Goal: Register for event/course

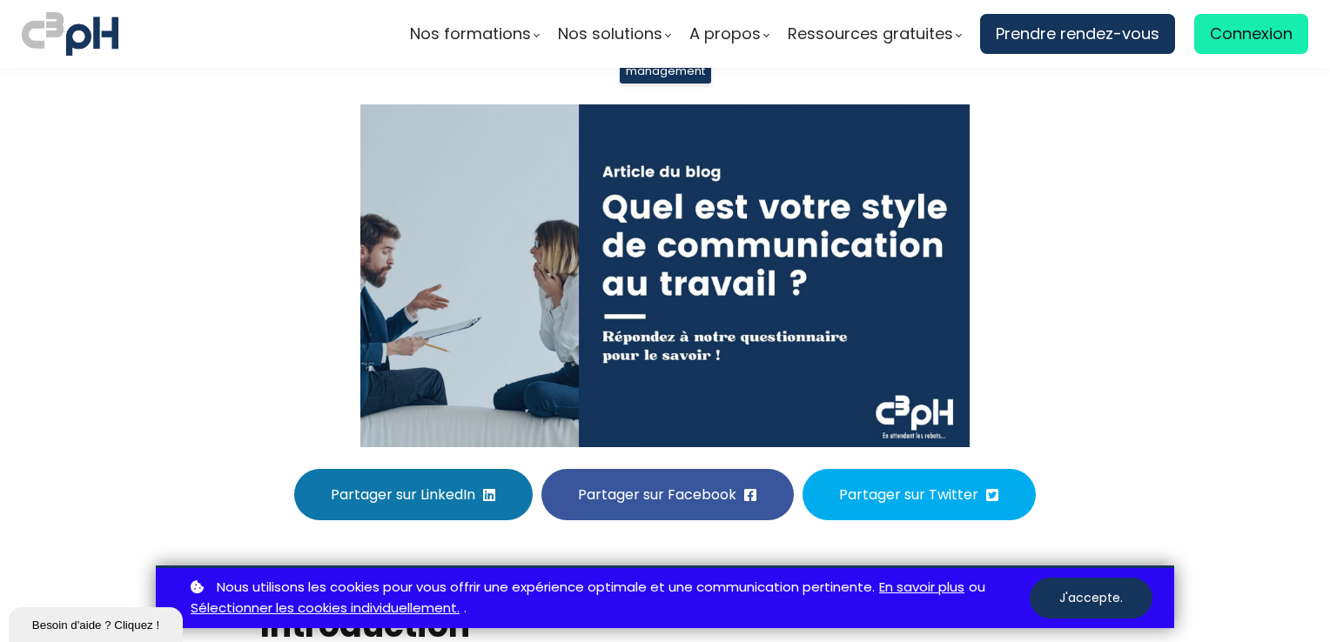
scroll to position [261, 0]
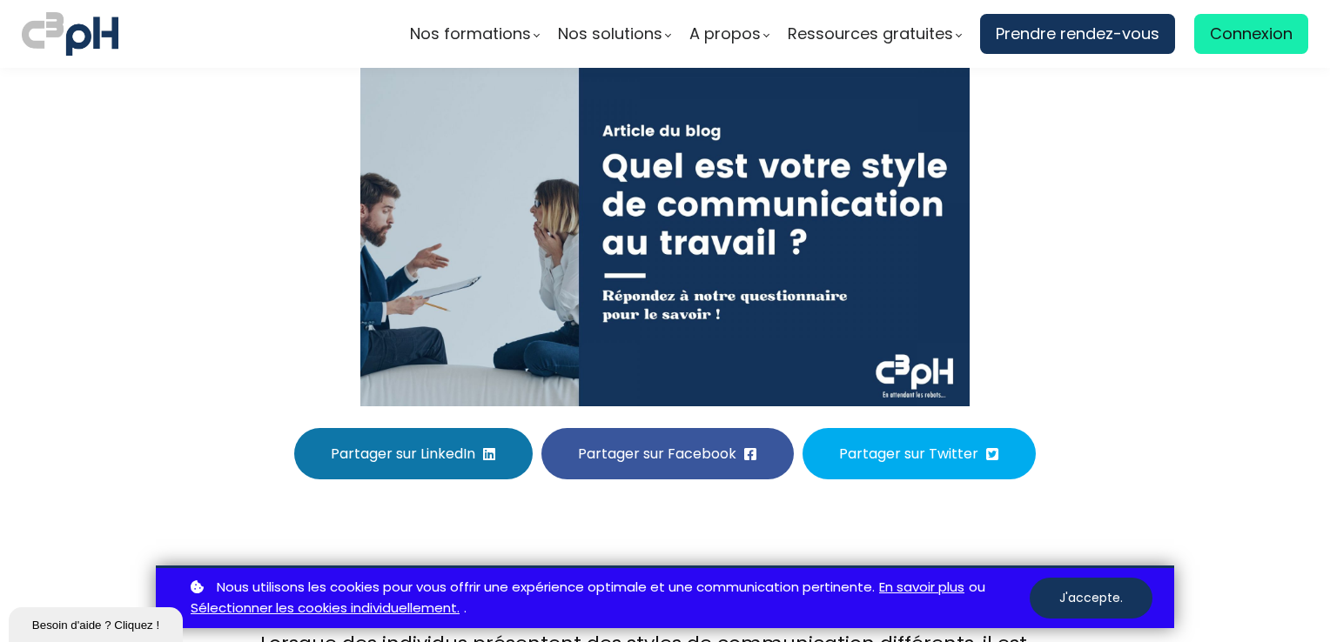
click at [1086, 598] on button "J'accepte." at bounding box center [1091, 598] width 123 height 41
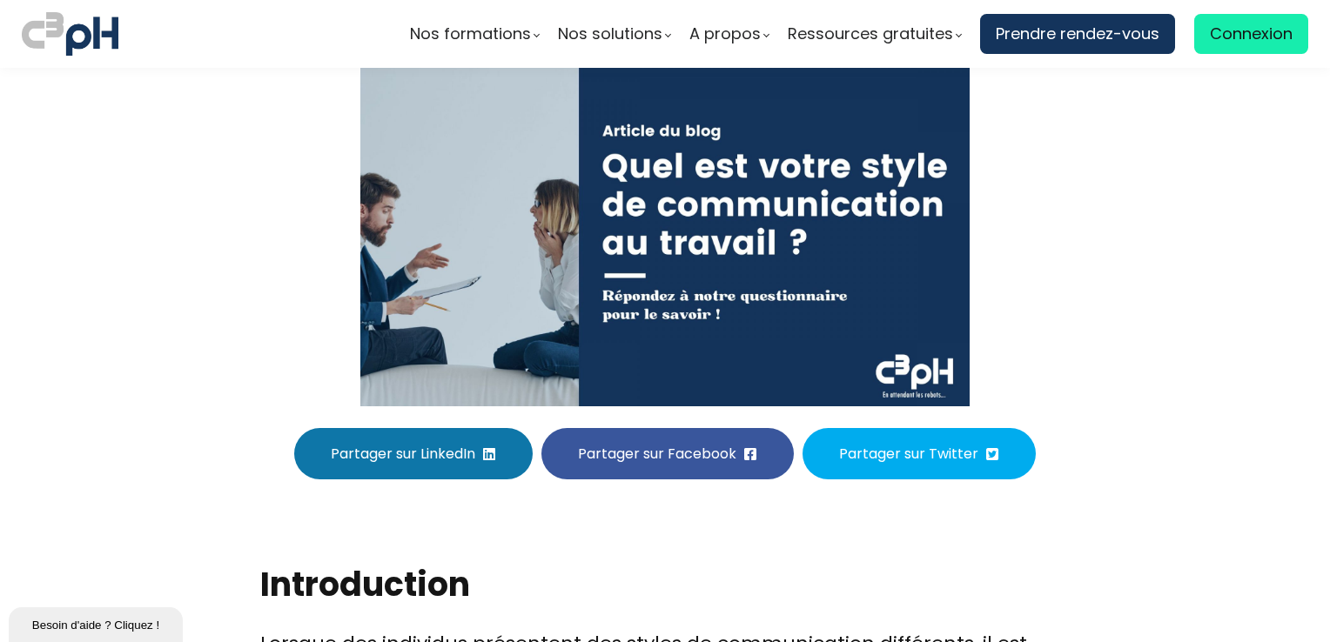
click at [1205, 340] on section "Quel est votre style de communication au travail ? 15 mai, 2023 / C3pH manageme…" at bounding box center [665, 143] width 1330 height 673
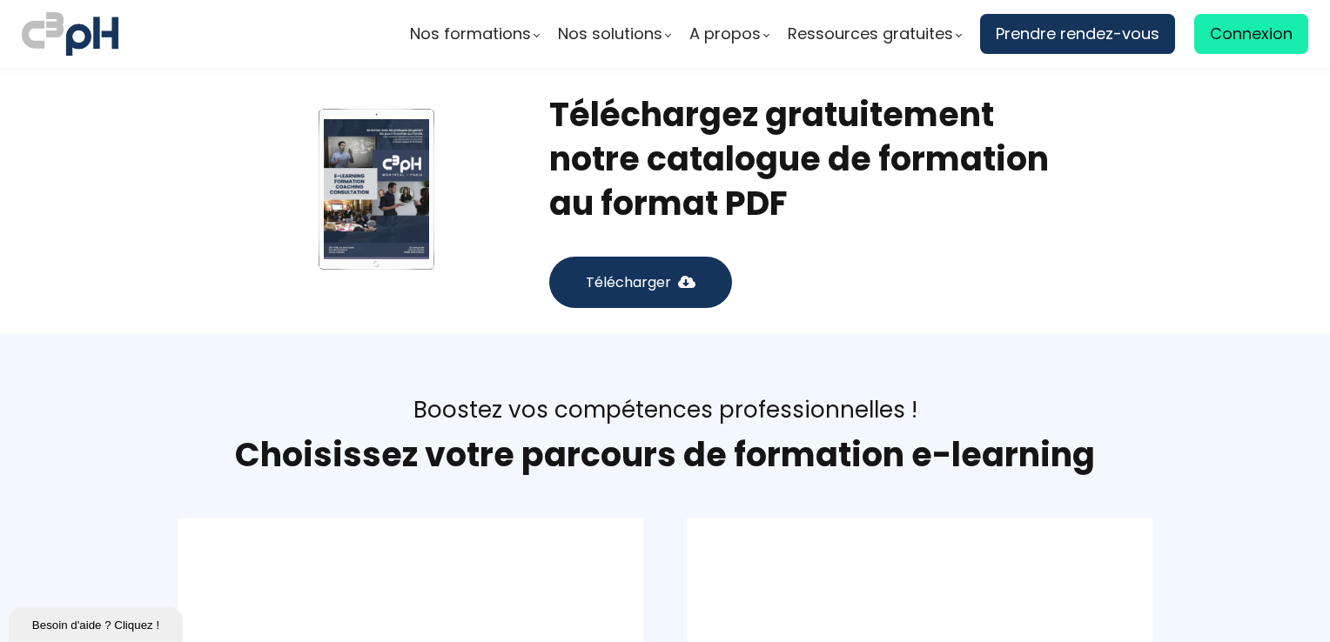
scroll to position [6529, 0]
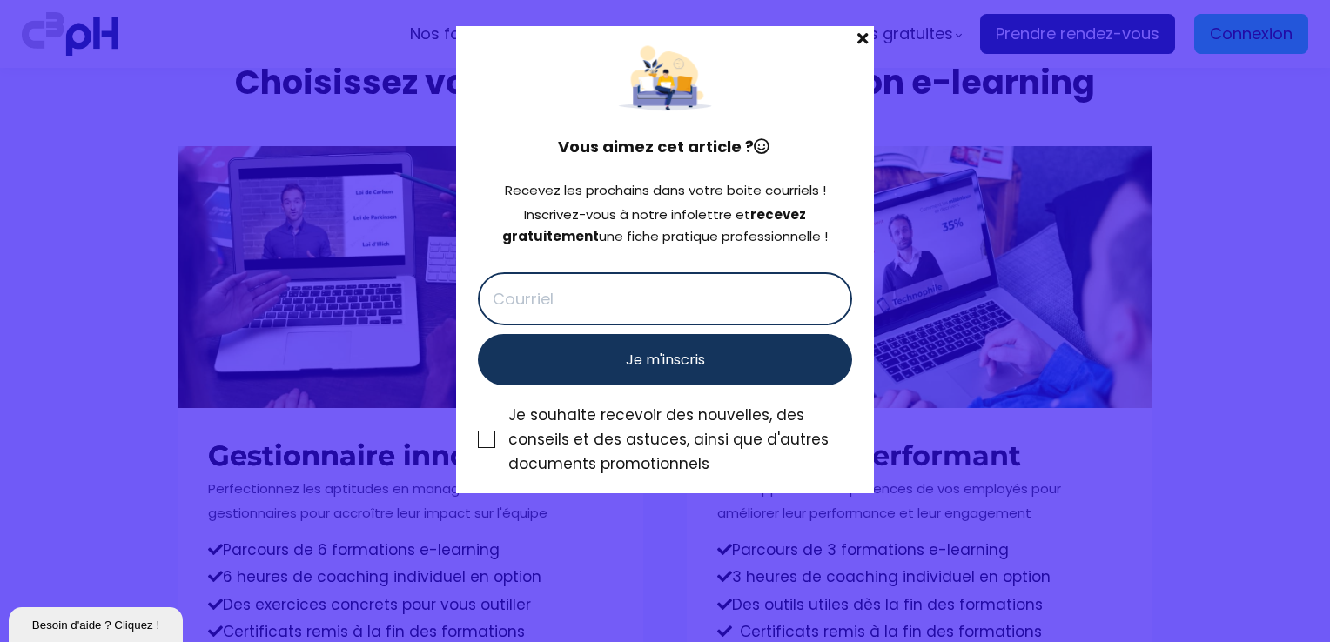
click at [864, 34] on span at bounding box center [862, 38] width 23 height 24
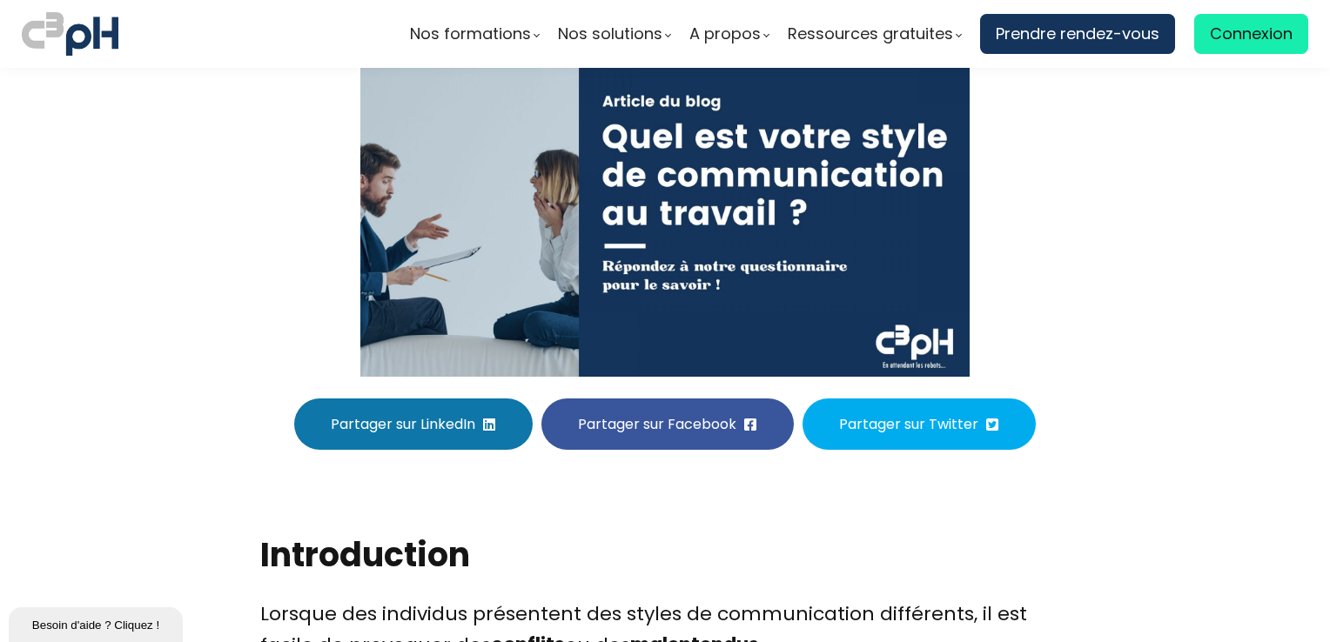
scroll to position [261, 0]
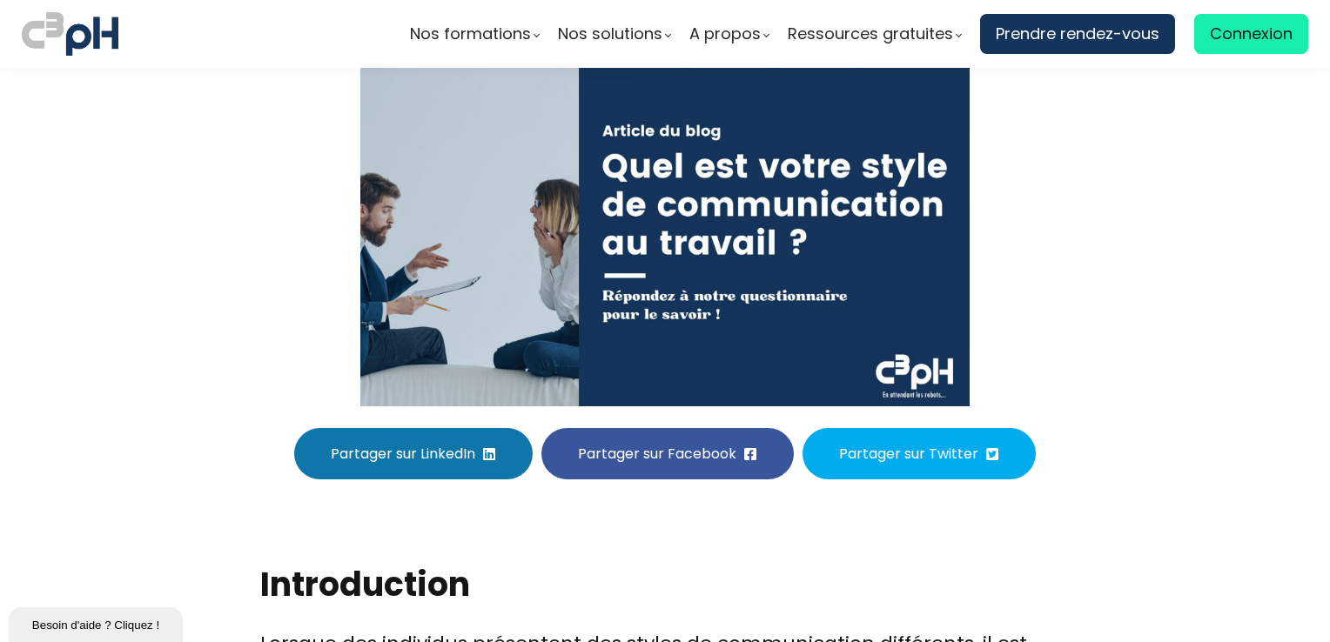
click at [890, 346] on img at bounding box center [664, 235] width 609 height 343
click at [656, 293] on img at bounding box center [664, 235] width 609 height 343
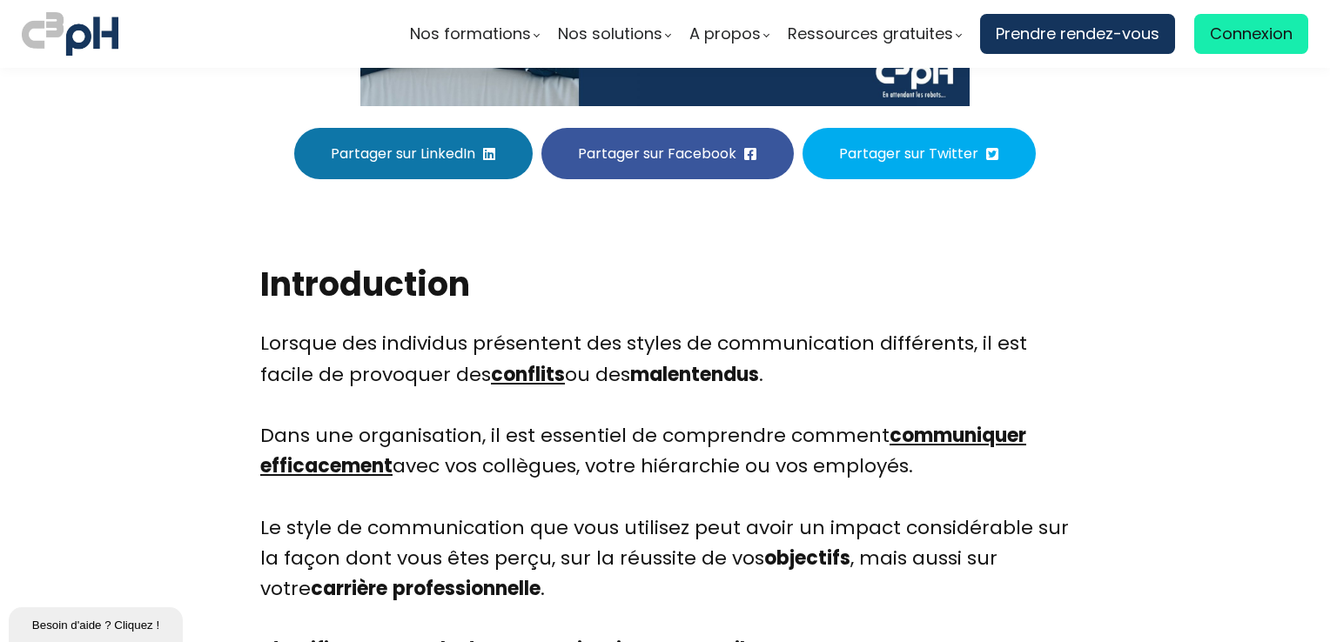
scroll to position [958, 0]
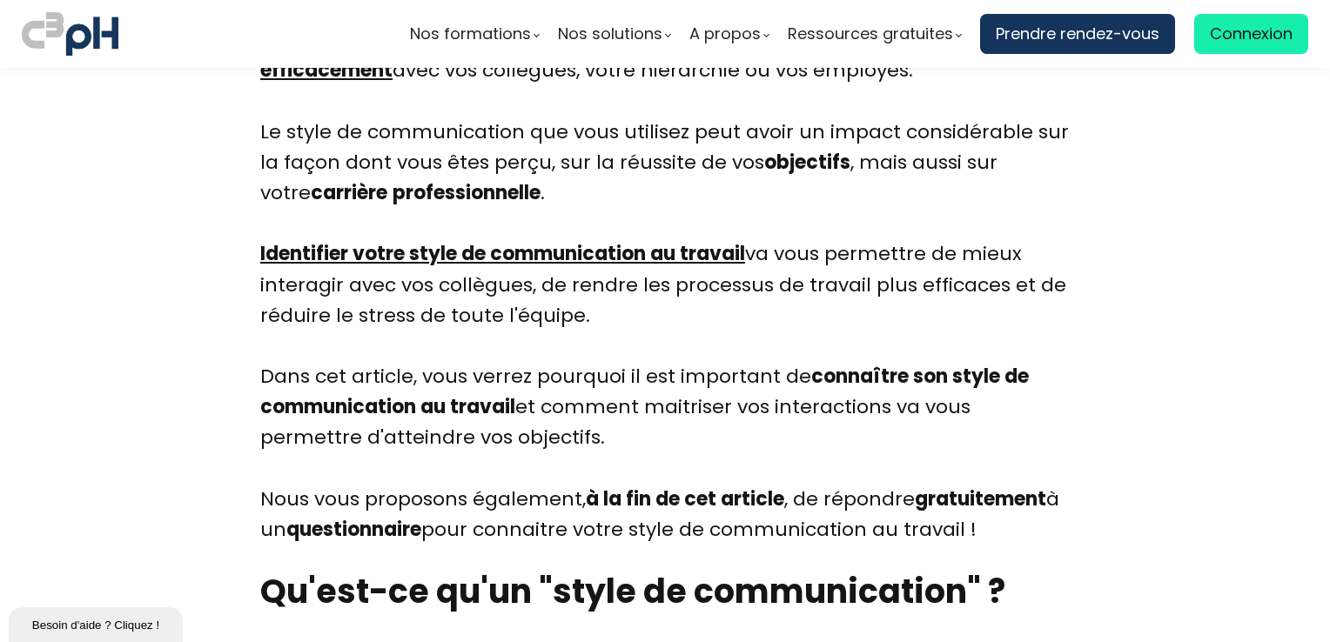
click at [536, 253] on link "Identifier votre style de communication au travail" at bounding box center [502, 253] width 485 height 27
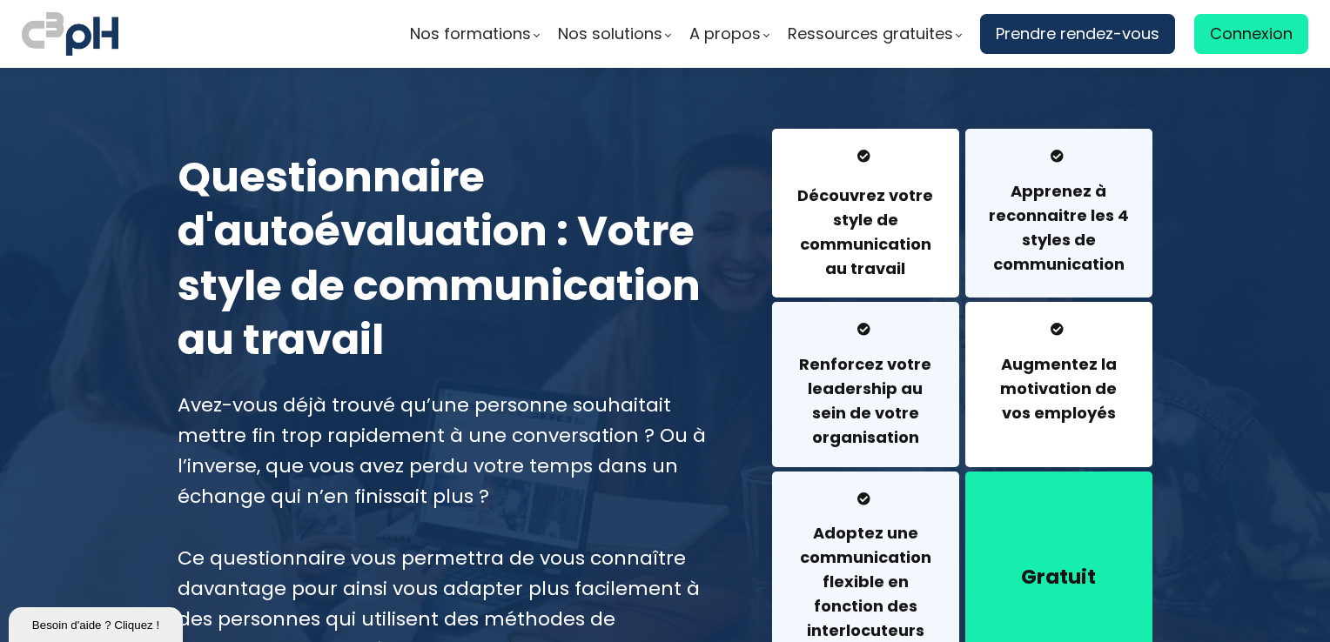
scroll to position [261, 0]
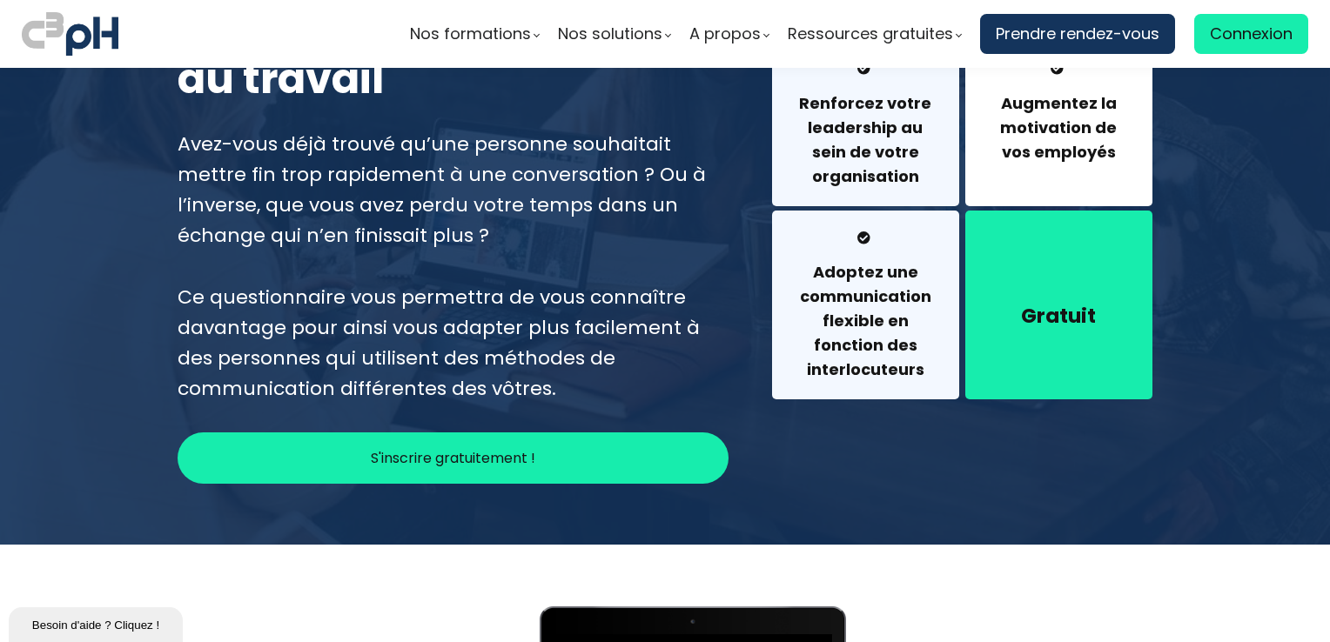
drag, startPoint x: 472, startPoint y: 457, endPoint x: 472, endPoint y: 467, distance: 10.4
click at [473, 463] on span "S'inscrire gratuitement !" at bounding box center [453, 458] width 165 height 22
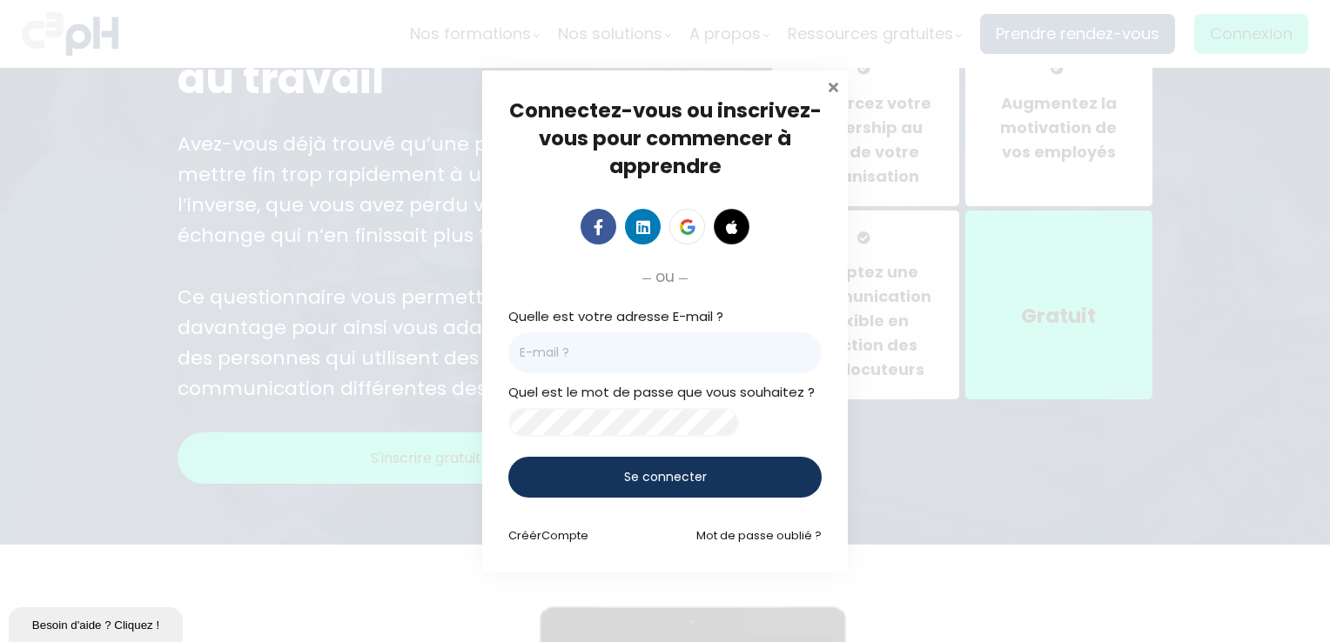
click at [828, 89] on div at bounding box center [832, 86] width 17 height 19
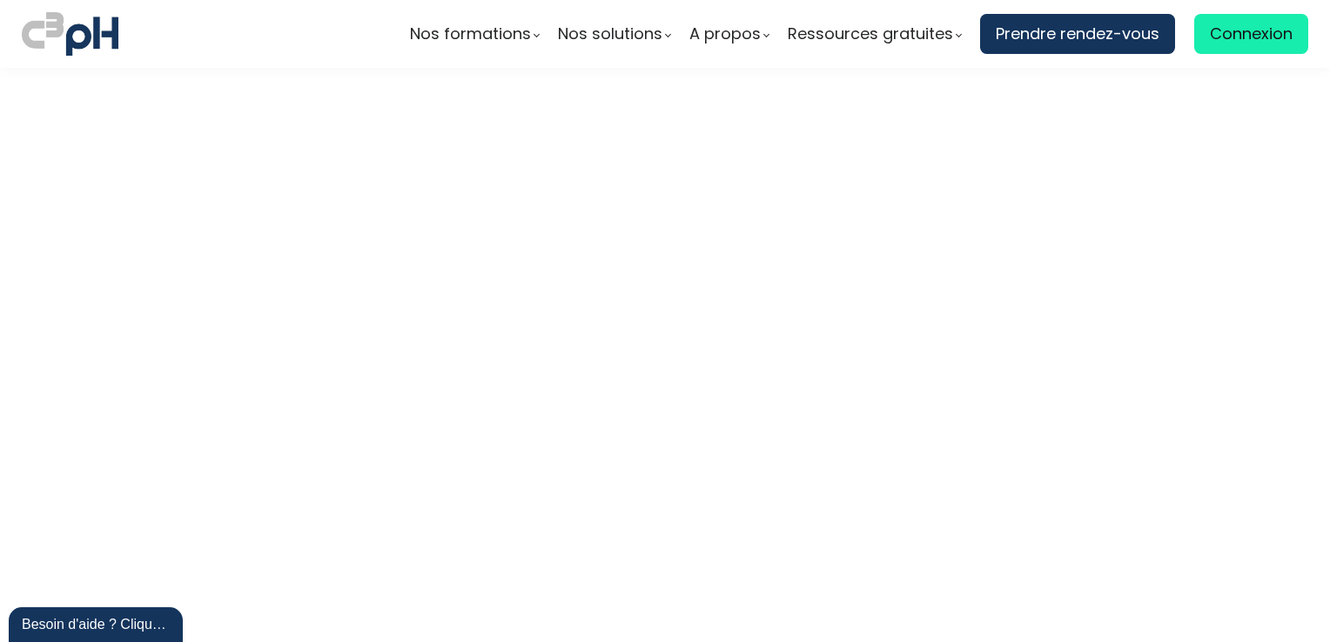
scroll to position [4791, 0]
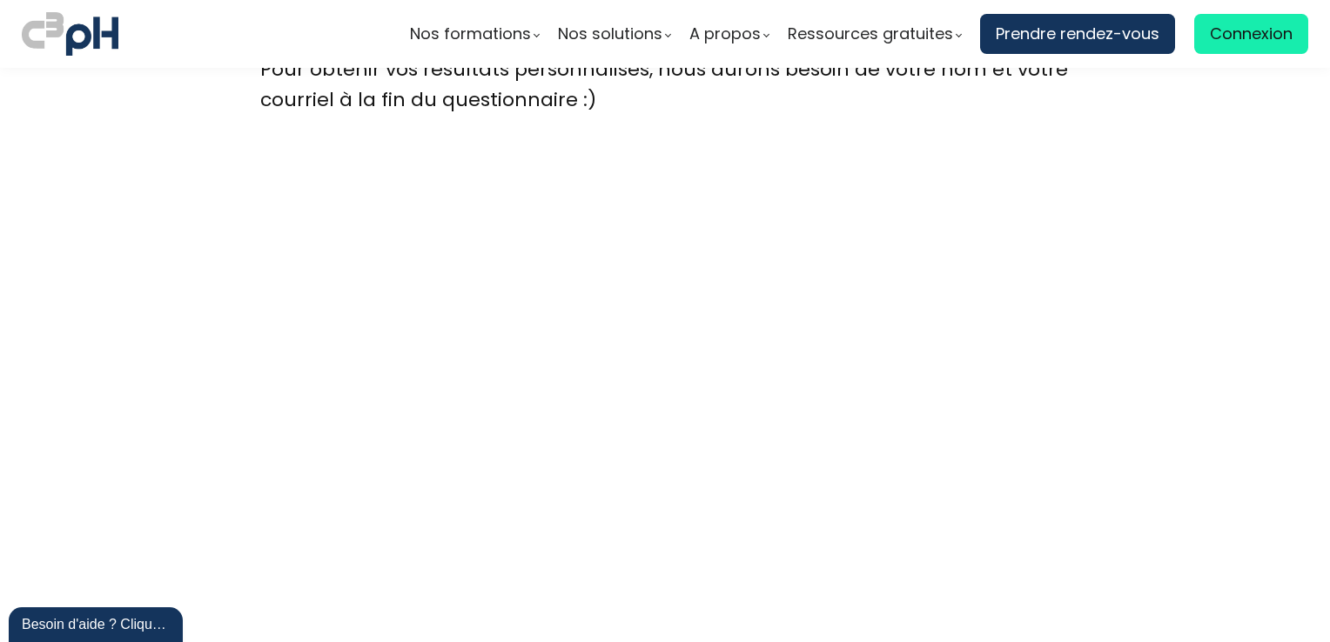
scroll to position [4704, 0]
